Goal: Complete application form

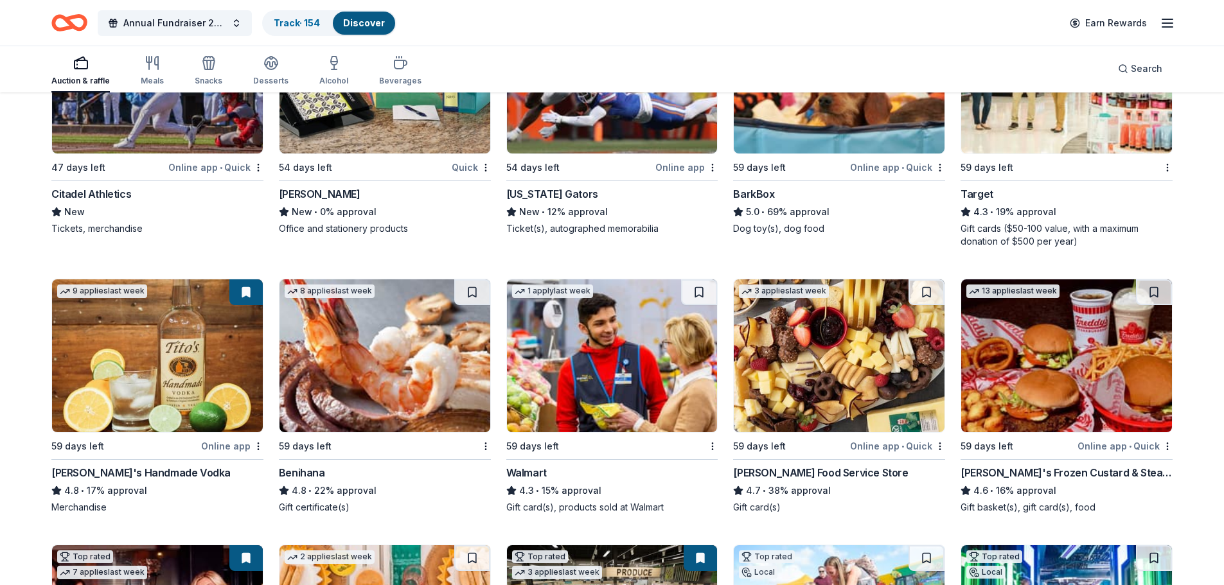
scroll to position [3844, 0]
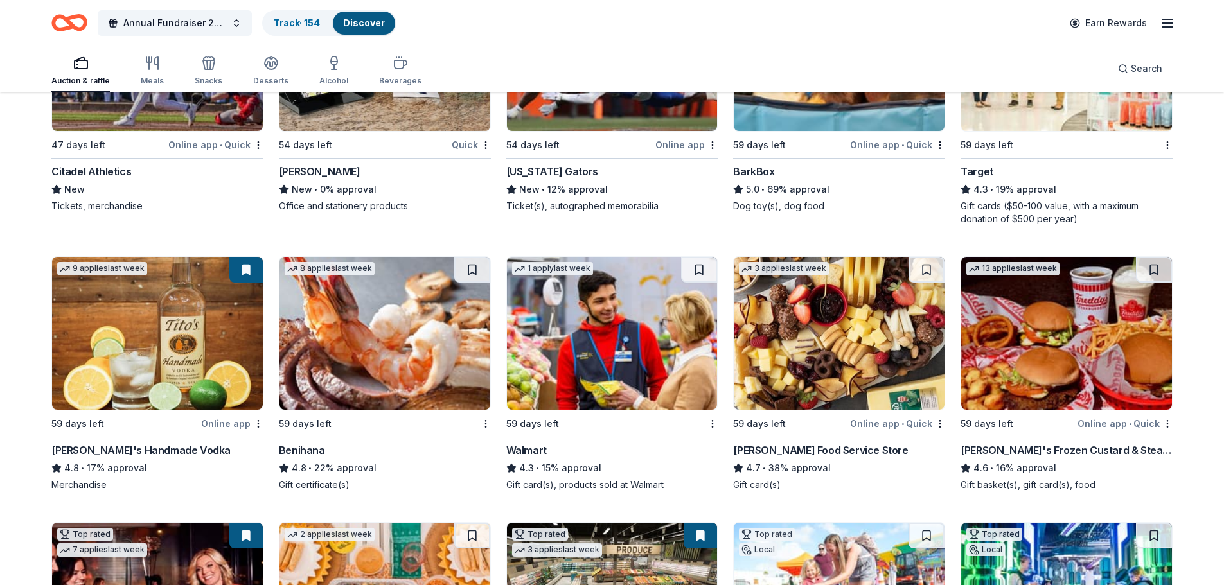
click at [163, 335] on img at bounding box center [157, 333] width 211 height 153
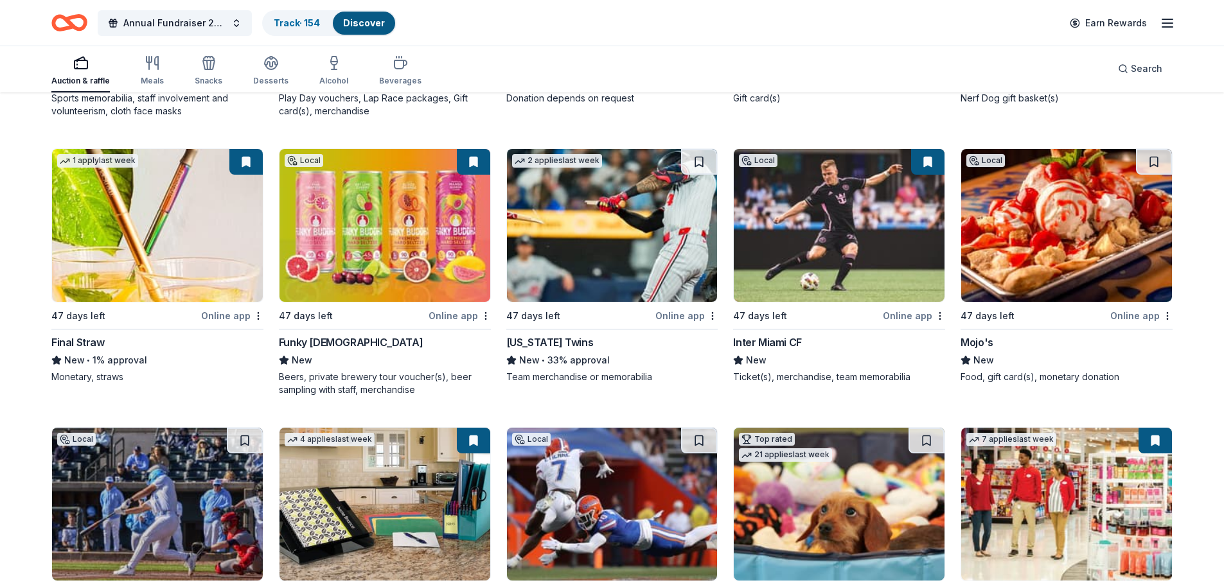
scroll to position [3331, 0]
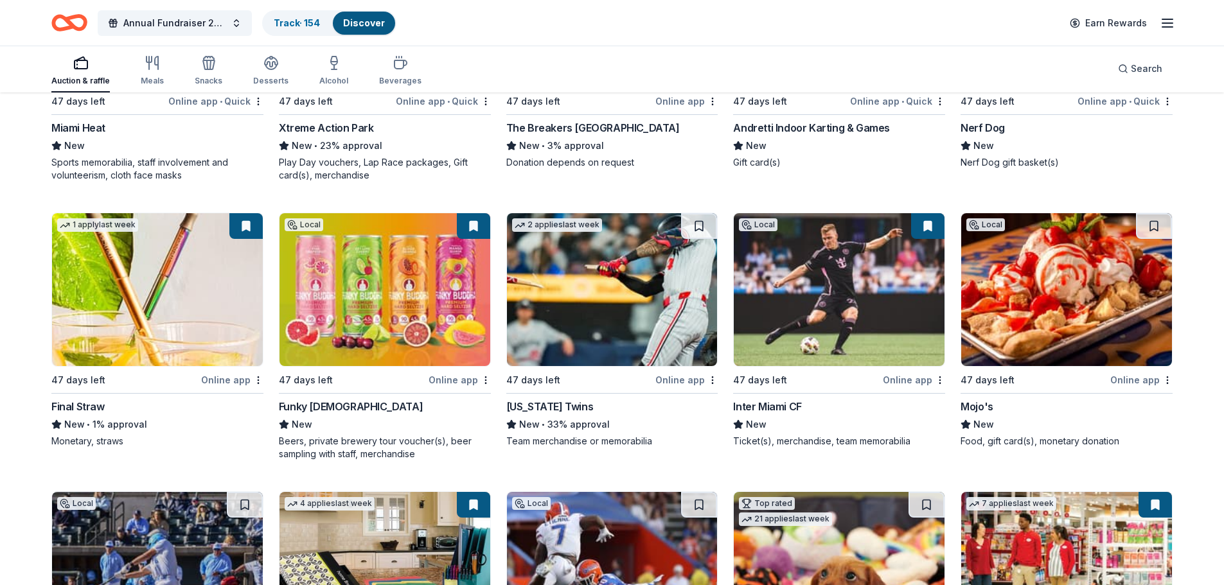
click at [427, 300] on img at bounding box center [384, 289] width 211 height 153
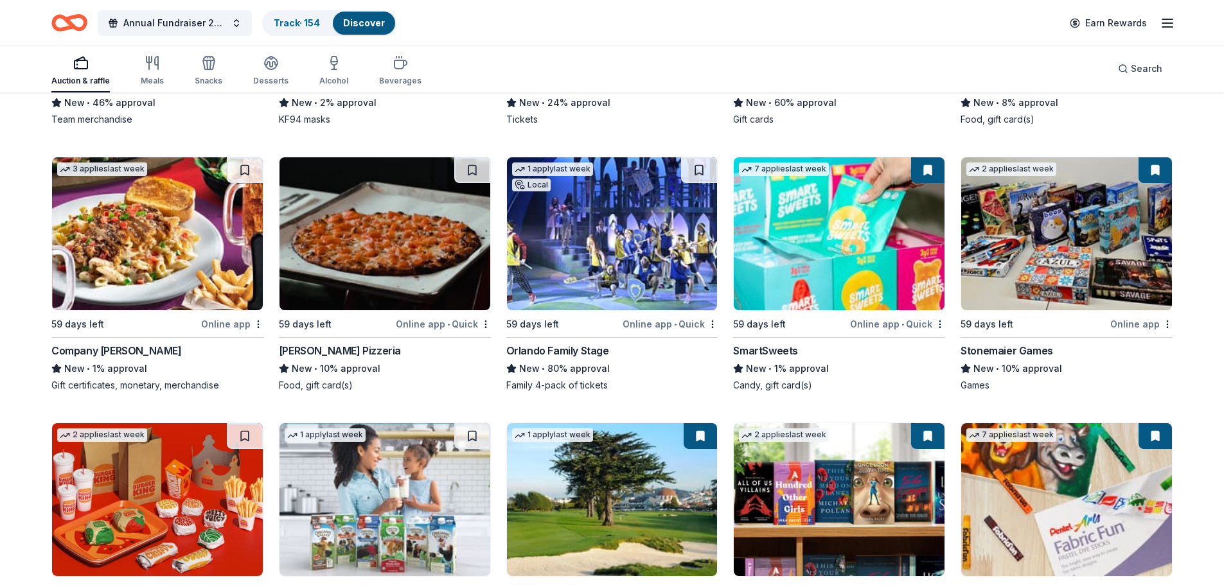
scroll to position [8421, 0]
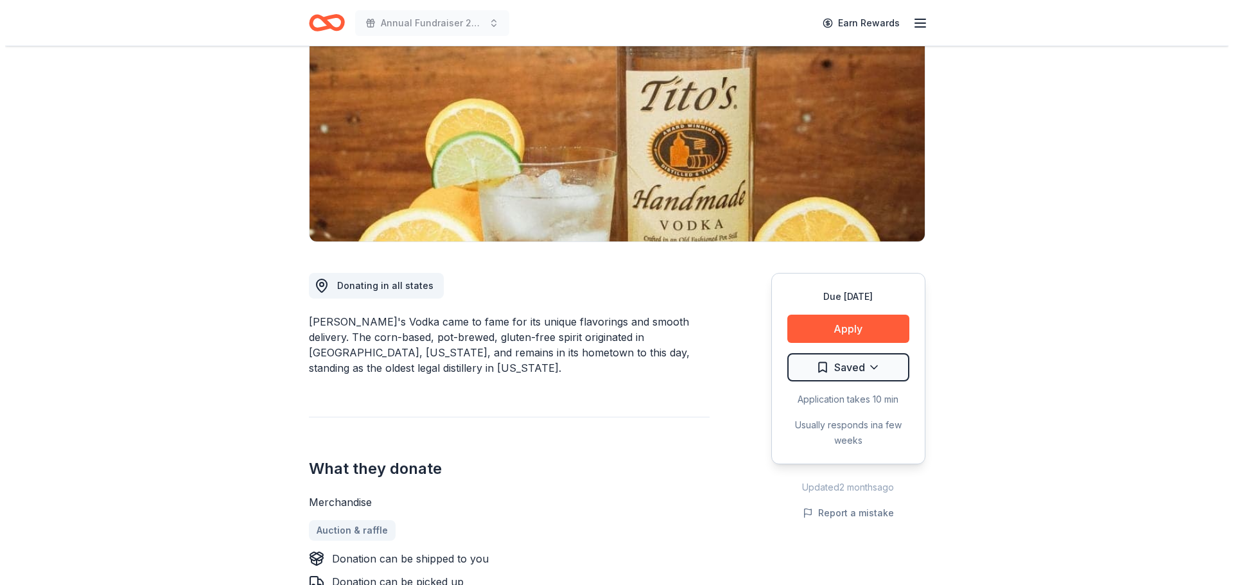
scroll to position [128, 0]
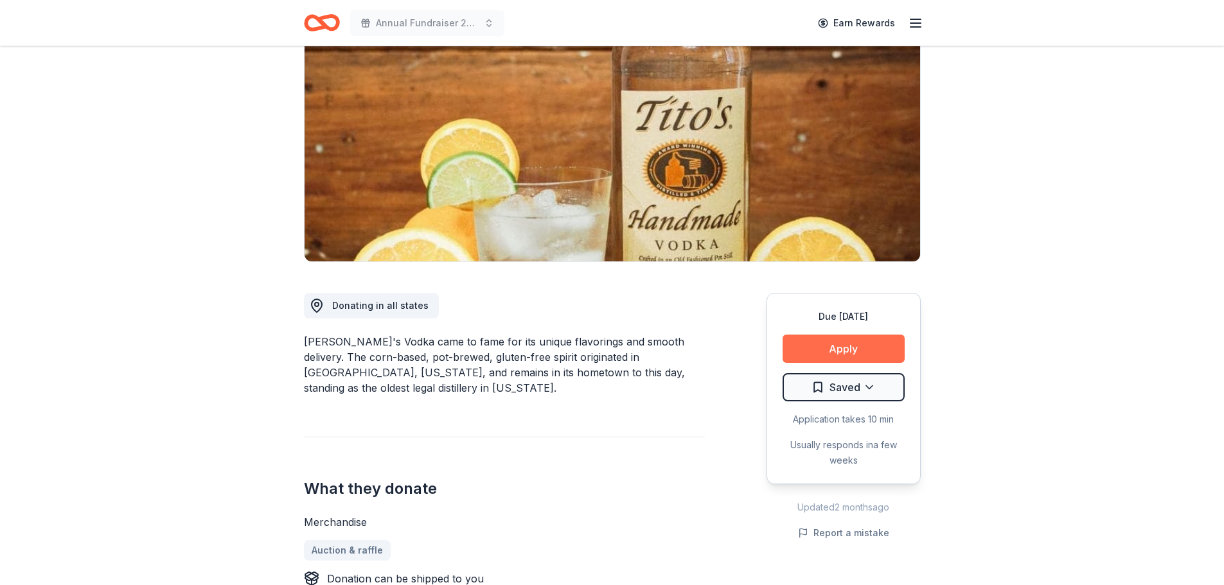
click at [876, 351] on button "Apply" at bounding box center [843, 349] width 122 height 28
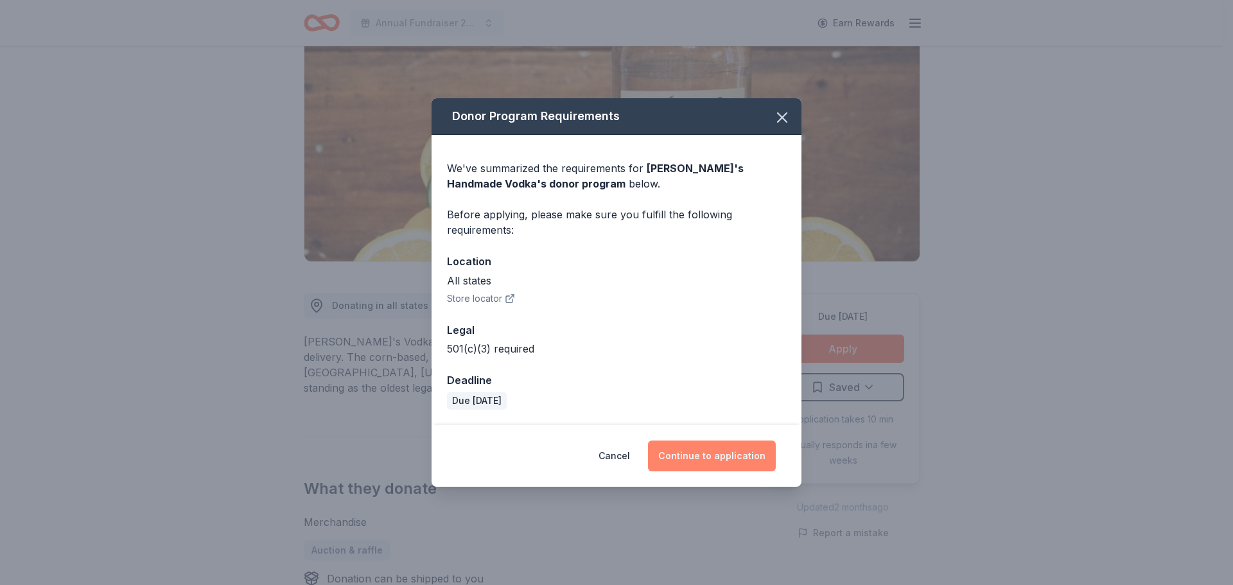
click at [691, 461] on button "Continue to application" at bounding box center [712, 456] width 128 height 31
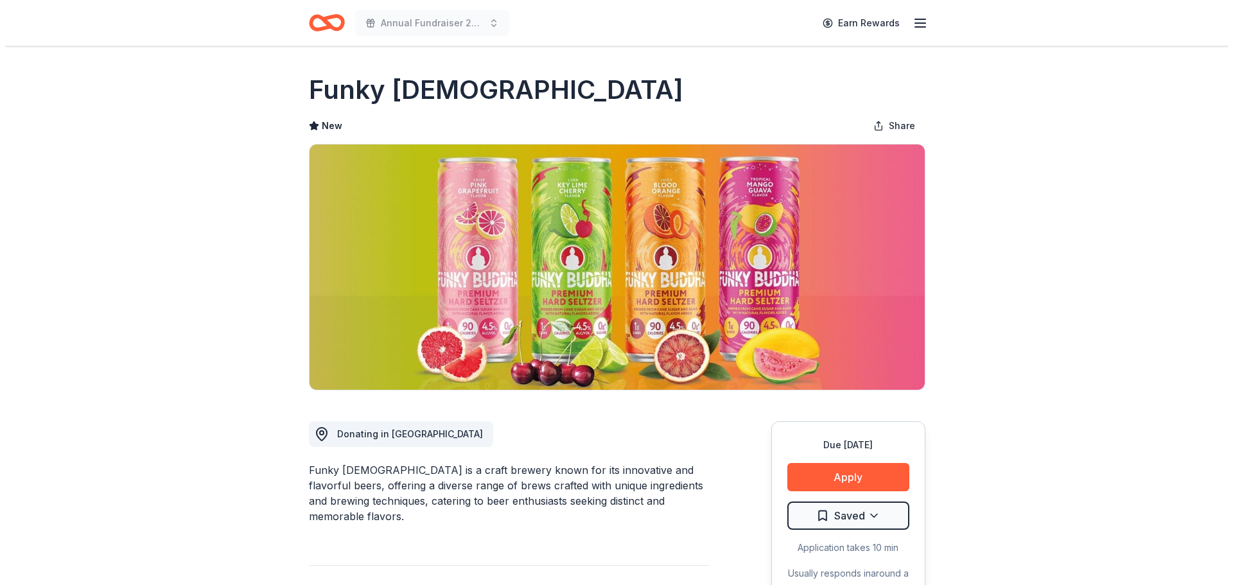
scroll to position [193, 0]
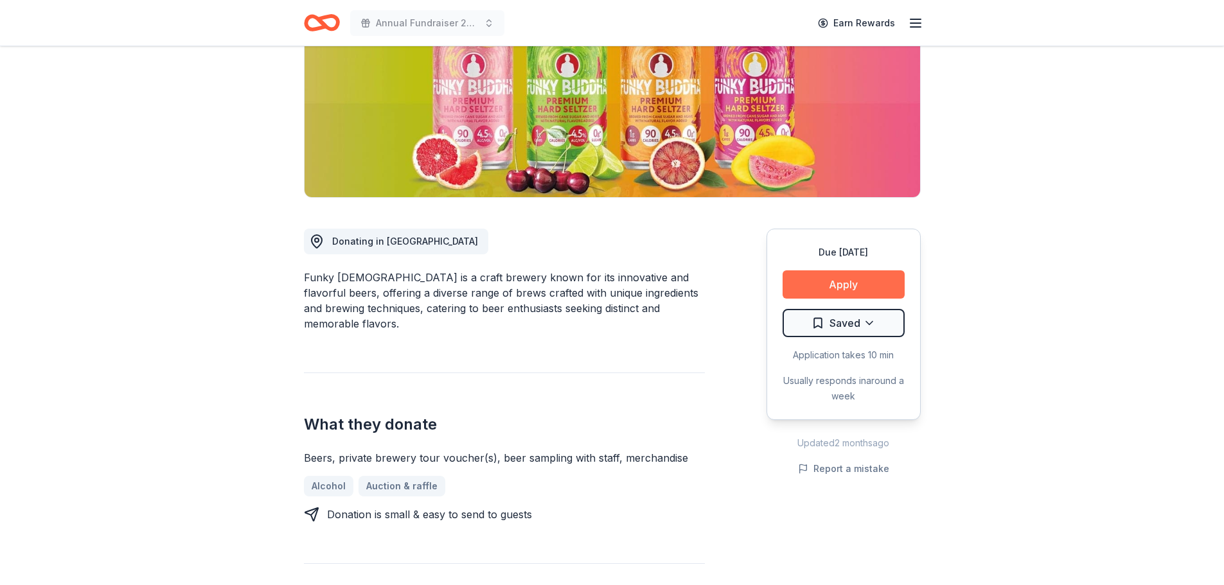
click at [885, 279] on button "Apply" at bounding box center [843, 284] width 122 height 28
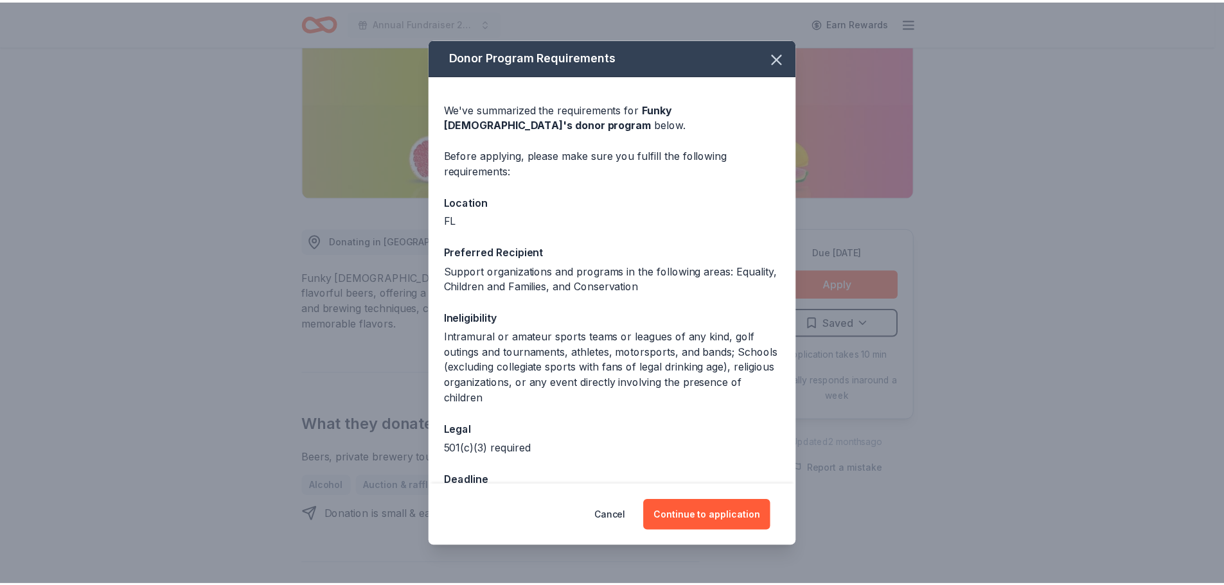
scroll to position [40, 0]
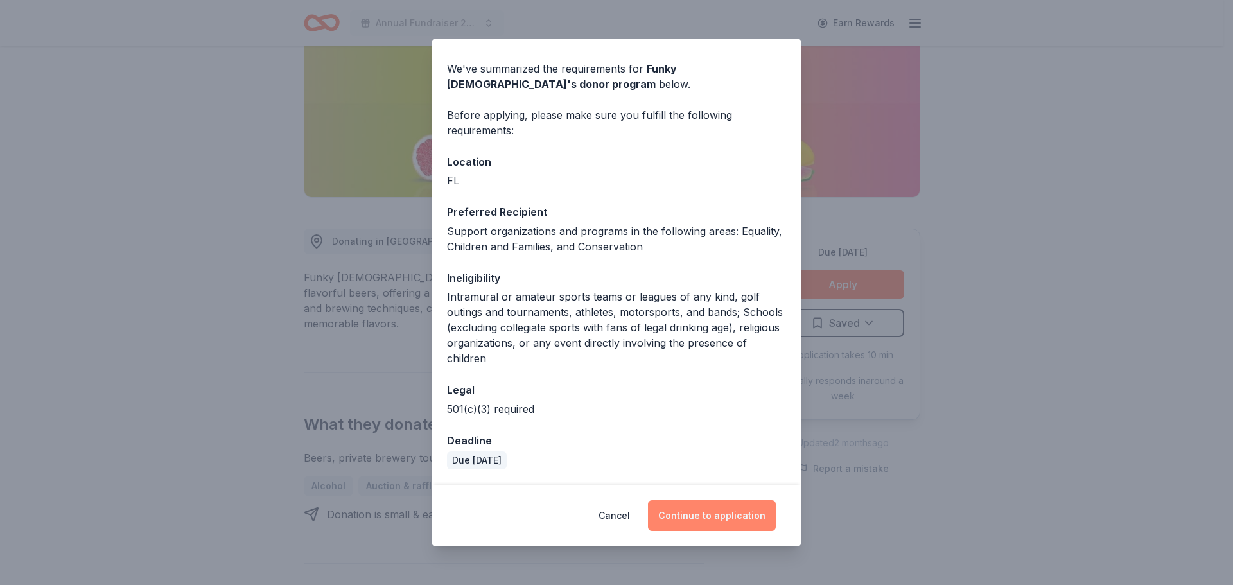
click at [714, 518] on button "Continue to application" at bounding box center [712, 515] width 128 height 31
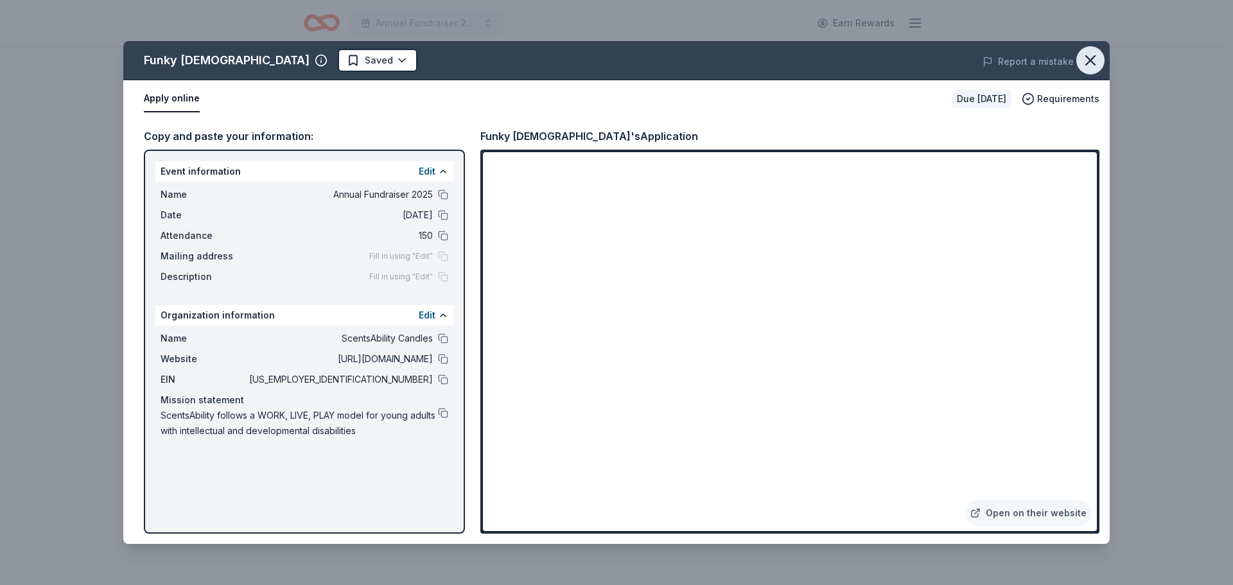
click at [1088, 66] on icon "button" at bounding box center [1091, 60] width 18 height 18
